Goal: Information Seeking & Learning: Compare options

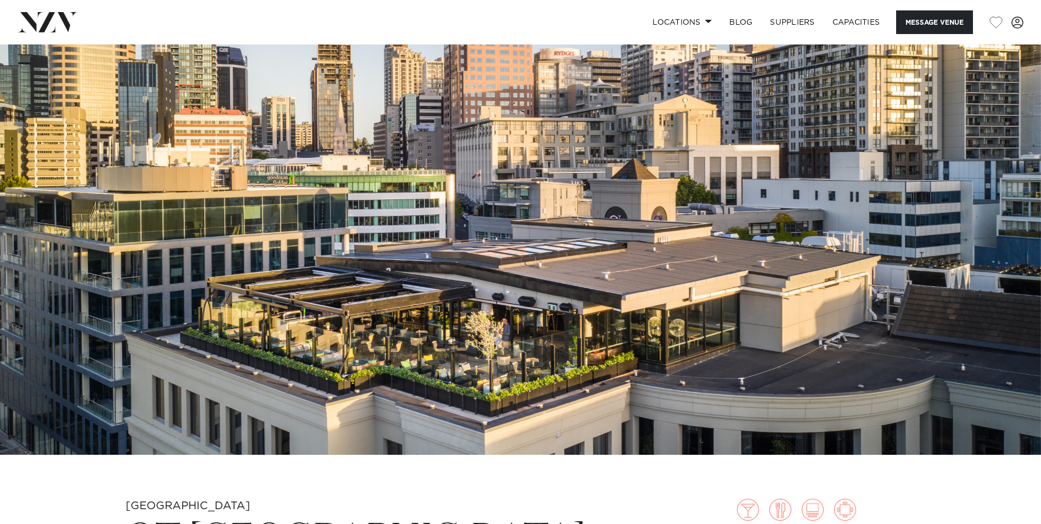
scroll to position [220, 0]
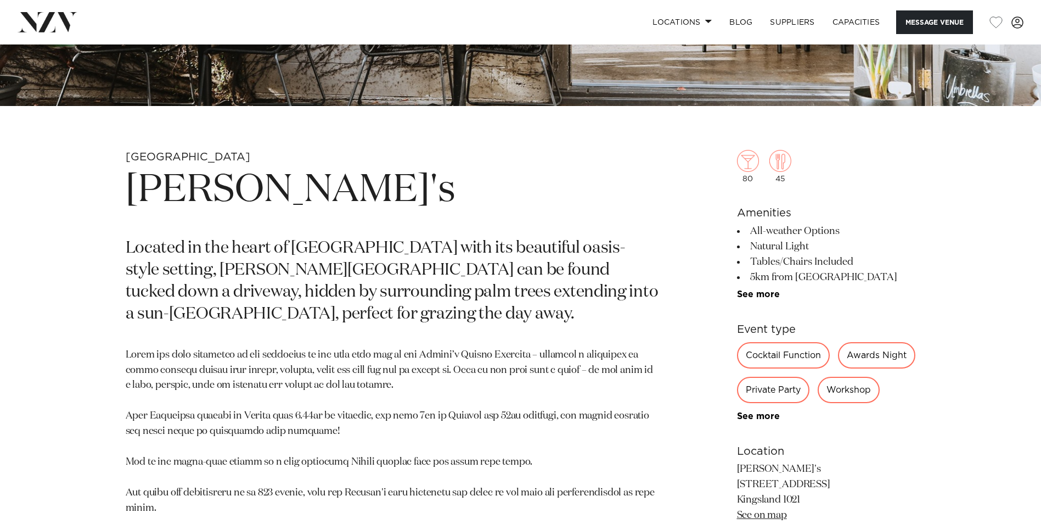
scroll to position [439, 0]
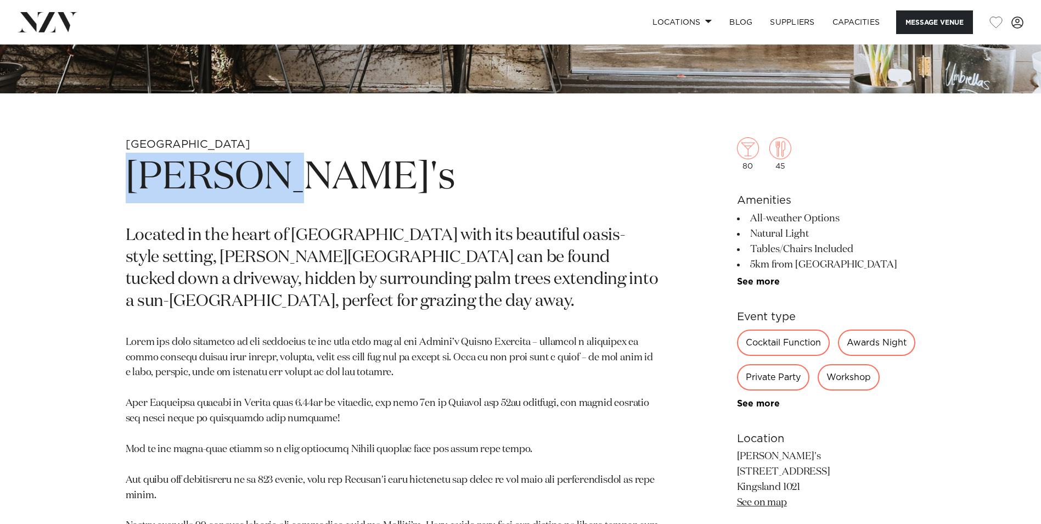
drag, startPoint x: 119, startPoint y: 165, endPoint x: 290, endPoint y: 174, distance: 172.1
click at [290, 174] on div "Auckland Rosanna's Located in the heart of Kingsland with its beautiful oasis-s…" at bounding box center [521, 433] width 934 height 593
drag, startPoint x: 290, startPoint y: 174, endPoint x: 204, endPoint y: 191, distance: 87.9
click at [204, 191] on h1 "Rosanna's" at bounding box center [393, 178] width 534 height 51
drag, startPoint x: 132, startPoint y: 178, endPoint x: 314, endPoint y: 178, distance: 182.3
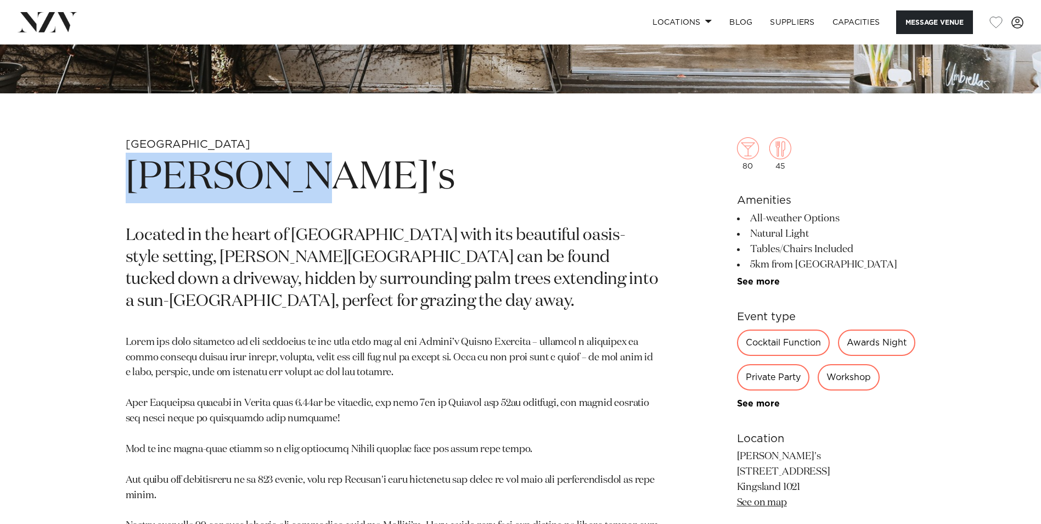
click at [314, 178] on h1 "Rosanna's" at bounding box center [393, 178] width 534 height 51
drag, startPoint x: 314, startPoint y: 178, endPoint x: 264, endPoint y: 178, distance: 50.5
copy h1 "Rosanna's"
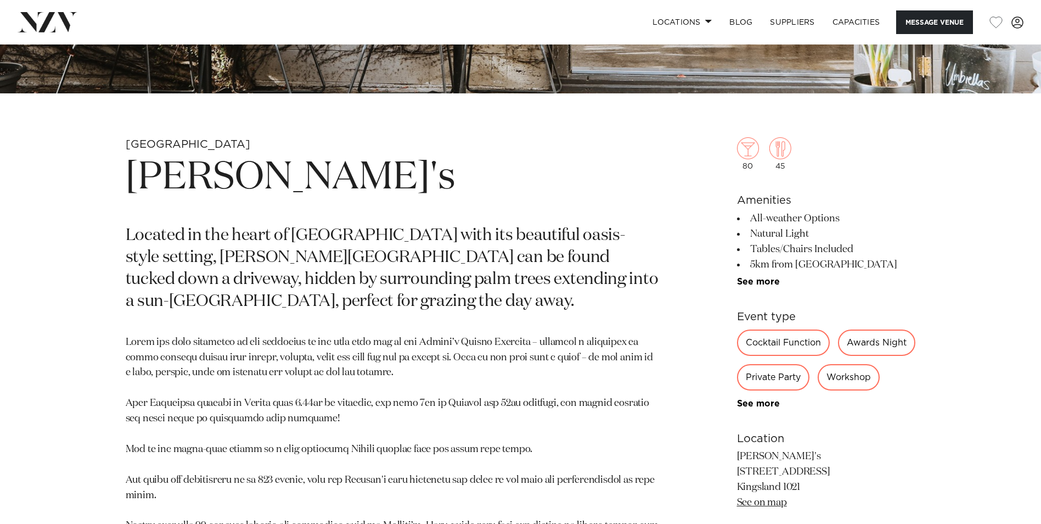
click at [429, 301] on p "Located in the heart of Kingsland with its beautiful oasis-style setting, Rosan…" at bounding box center [393, 269] width 534 height 88
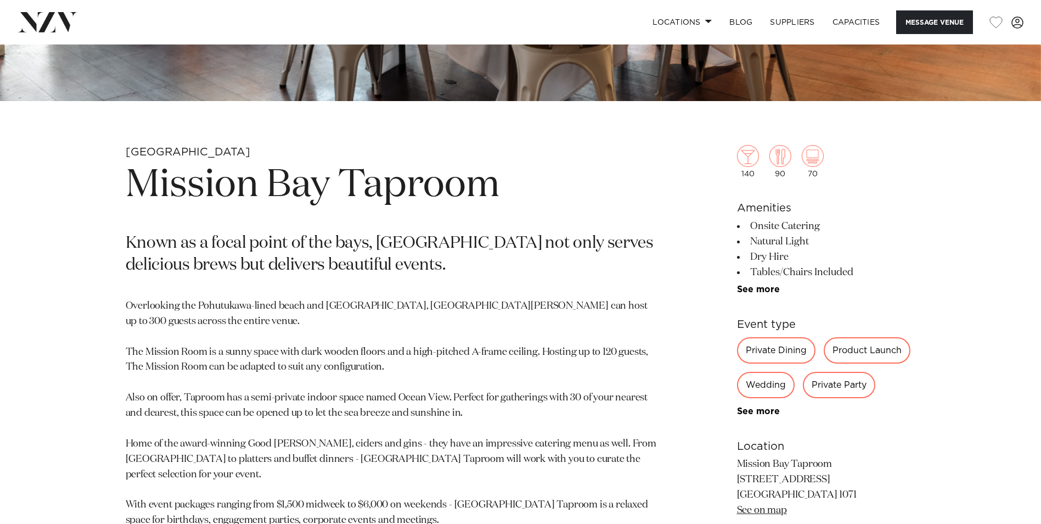
scroll to position [439, 0]
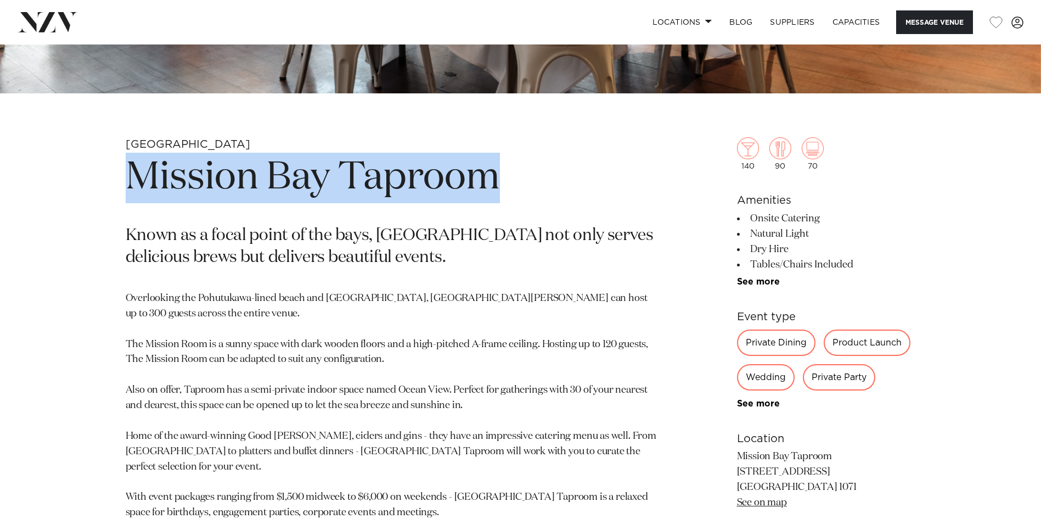
drag, startPoint x: 114, startPoint y: 177, endPoint x: 541, endPoint y: 178, distance: 427.1
click at [541, 178] on div "Auckland Mission Bay Taproom Known as a focal point of the bays, Mission Bay Ta…" at bounding box center [521, 434] width 934 height 595
drag, startPoint x: 541, startPoint y: 178, endPoint x: 441, endPoint y: 180, distance: 99.9
copy h1 "Mission Bay Taproom"
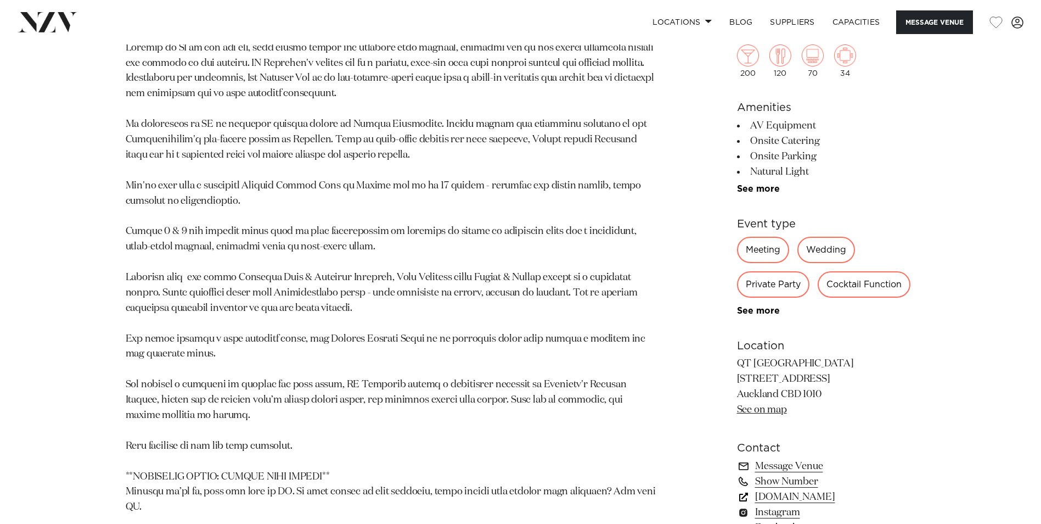
scroll to position [769, 0]
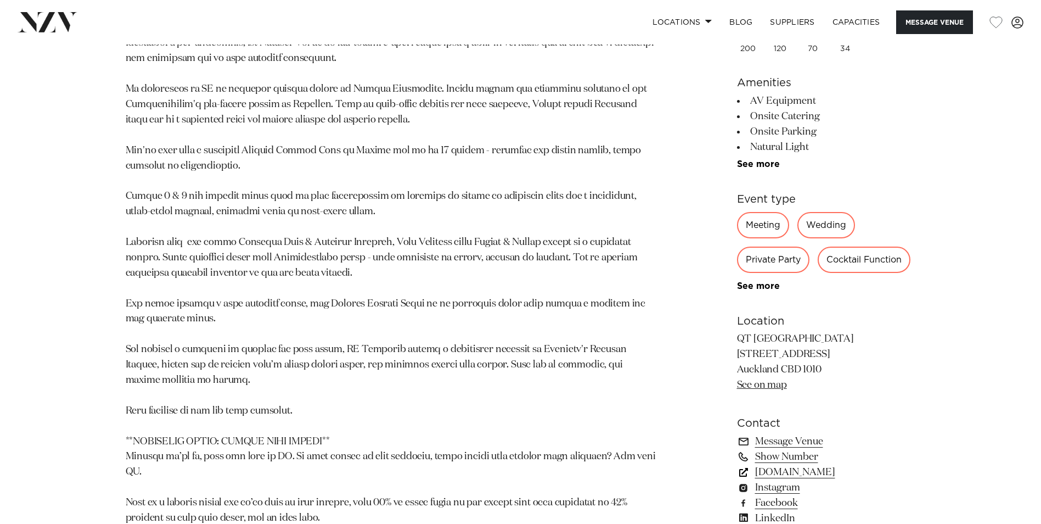
click at [811, 477] on link "[DOMAIN_NAME]" at bounding box center [826, 471] width 179 height 15
